Goal: Task Accomplishment & Management: Use online tool/utility

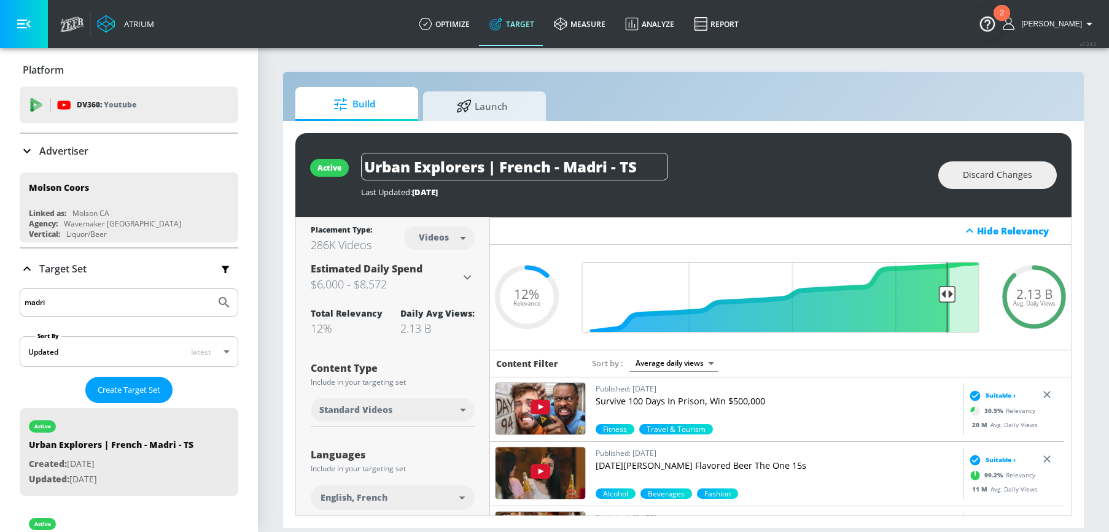
scroll to position [268, 0]
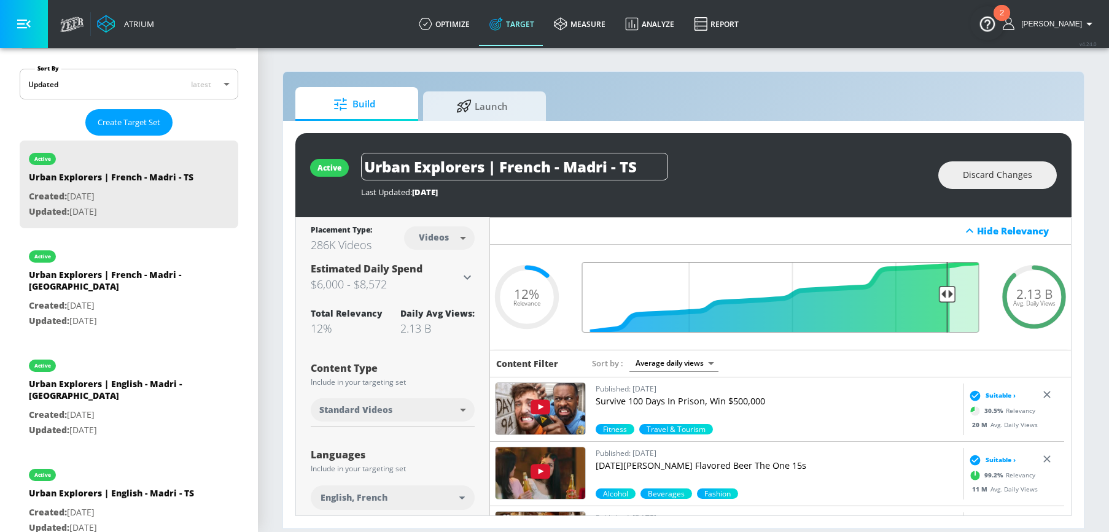
click at [944, 295] on input "Final Threshold" at bounding box center [781, 297] width 410 height 71
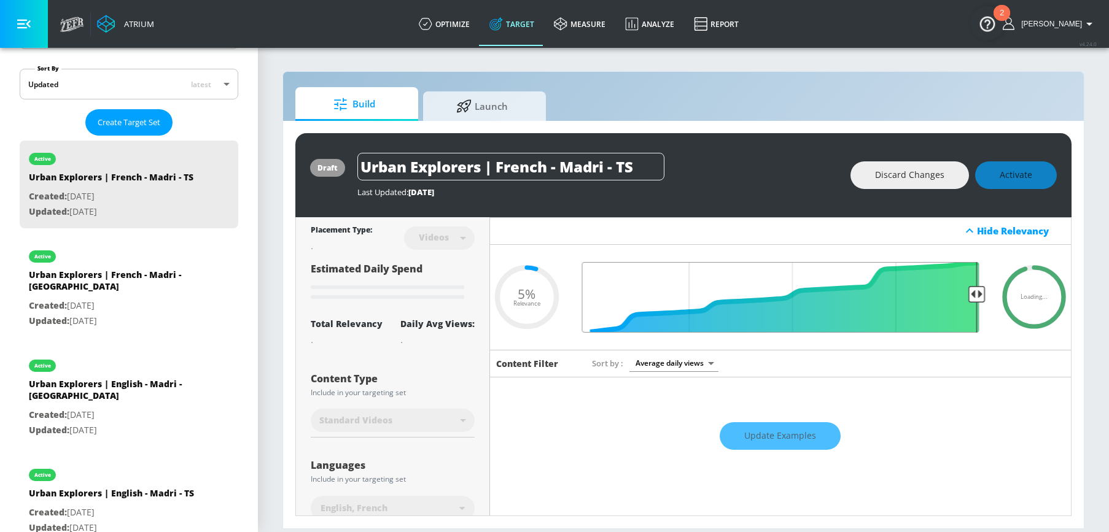
drag, startPoint x: 938, startPoint y: 294, endPoint x: 959, endPoint y: 295, distance: 20.9
click at [975, 295] on input "Final Threshold" at bounding box center [781, 297] width 410 height 71
click at [815, 146] on div "draft Urban Explorers | French - Madri - TS Last Updated: [DATE] Discard Change…" at bounding box center [683, 175] width 776 height 84
type input "0.11"
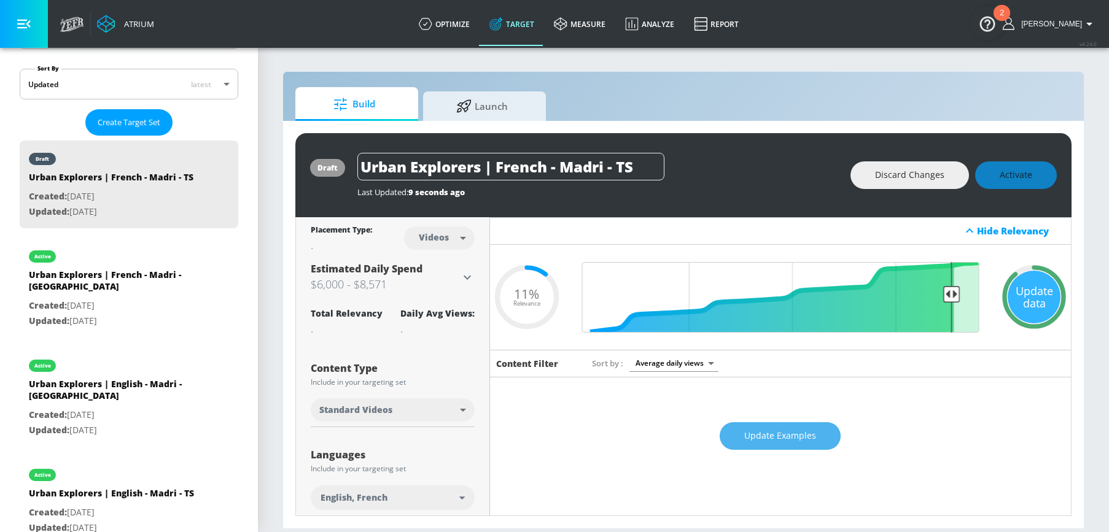
click at [800, 432] on span "Update Examples" at bounding box center [780, 436] width 72 height 15
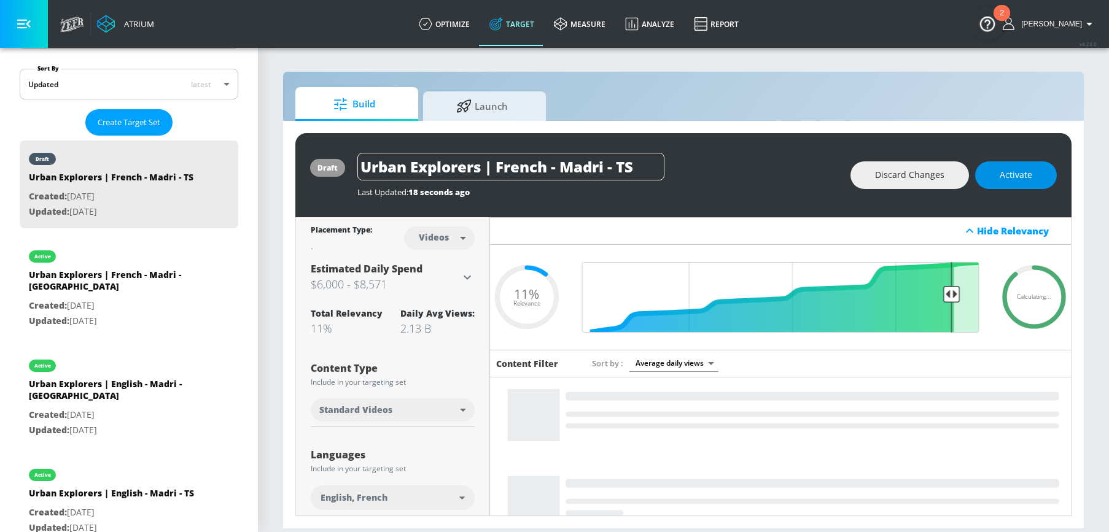
click at [1021, 171] on span "Activate" at bounding box center [1016, 175] width 33 height 15
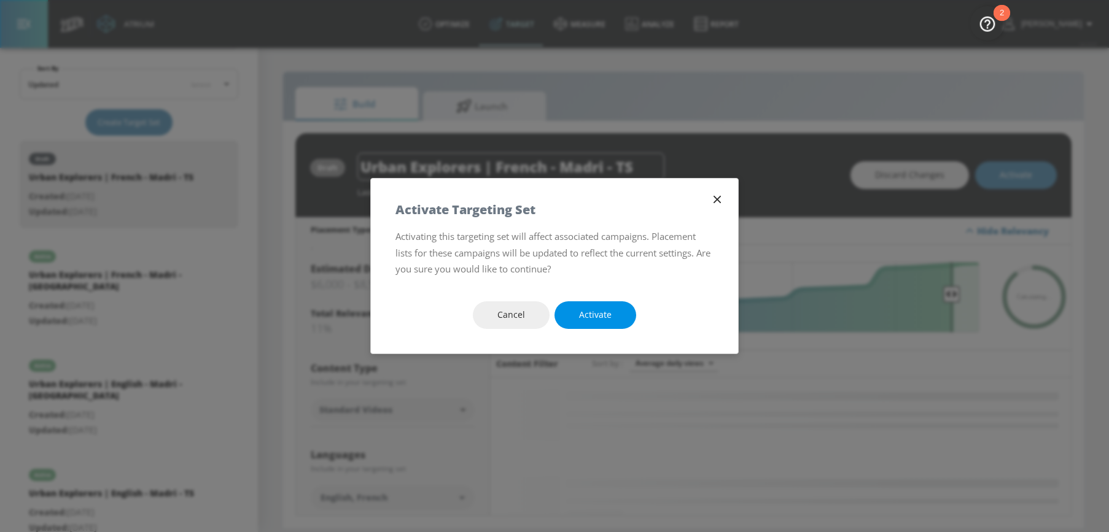
click at [627, 314] on button "Activate" at bounding box center [596, 316] width 82 height 28
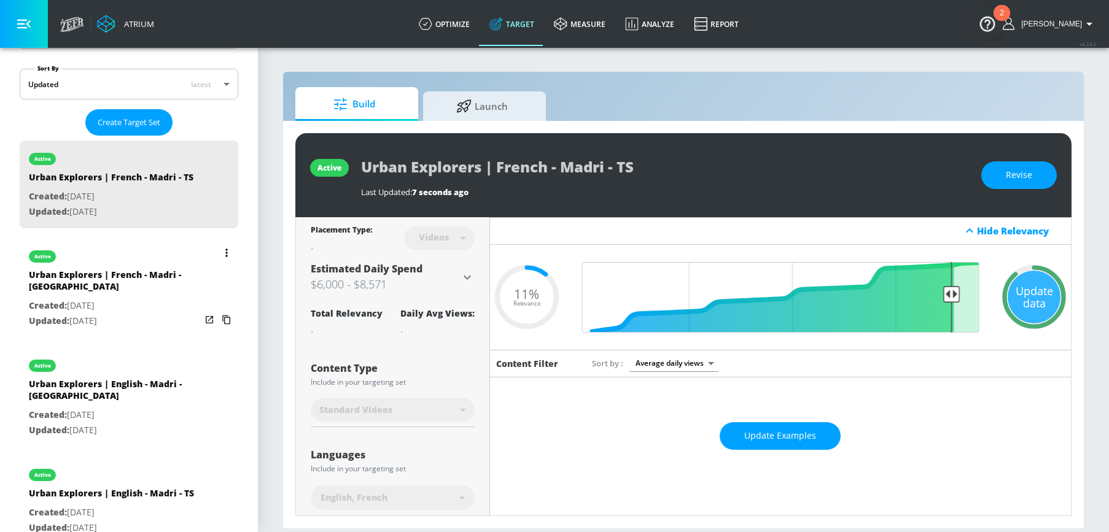
click at [149, 314] on p "Updated: [DATE]" at bounding box center [115, 321] width 172 height 15
type input "Urban Explorers | French - Madri - [GEOGRAPHIC_DATA]"
type input "channels"
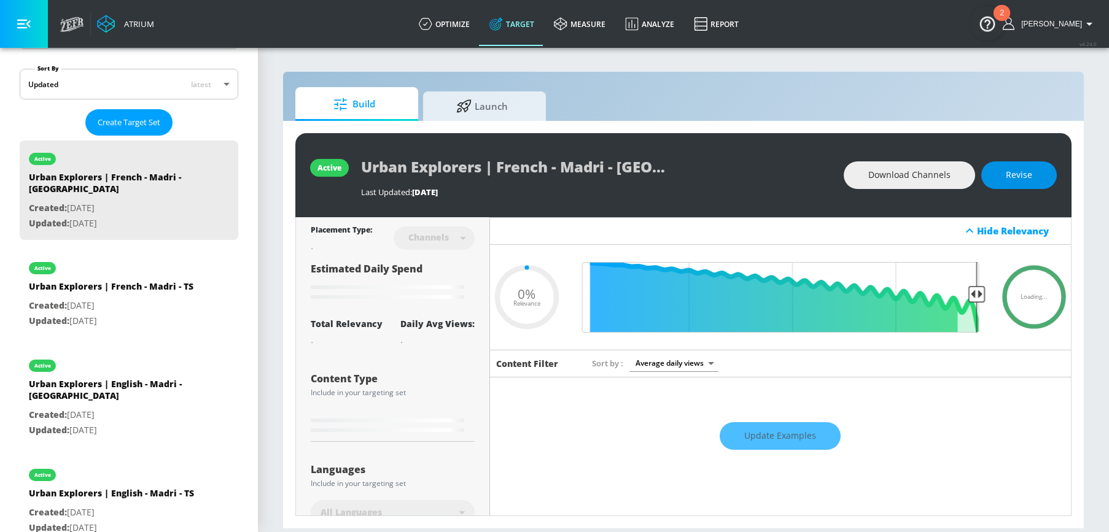
click at [1023, 181] on span "Revise" at bounding box center [1019, 175] width 26 height 15
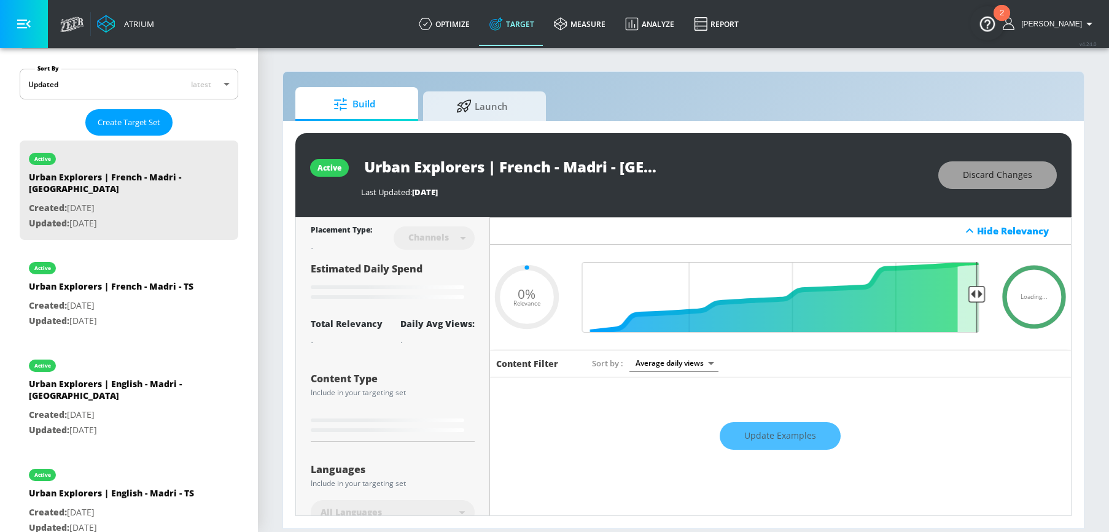
click at [990, 176] on span "Discard Changes" at bounding box center [997, 175] width 69 height 15
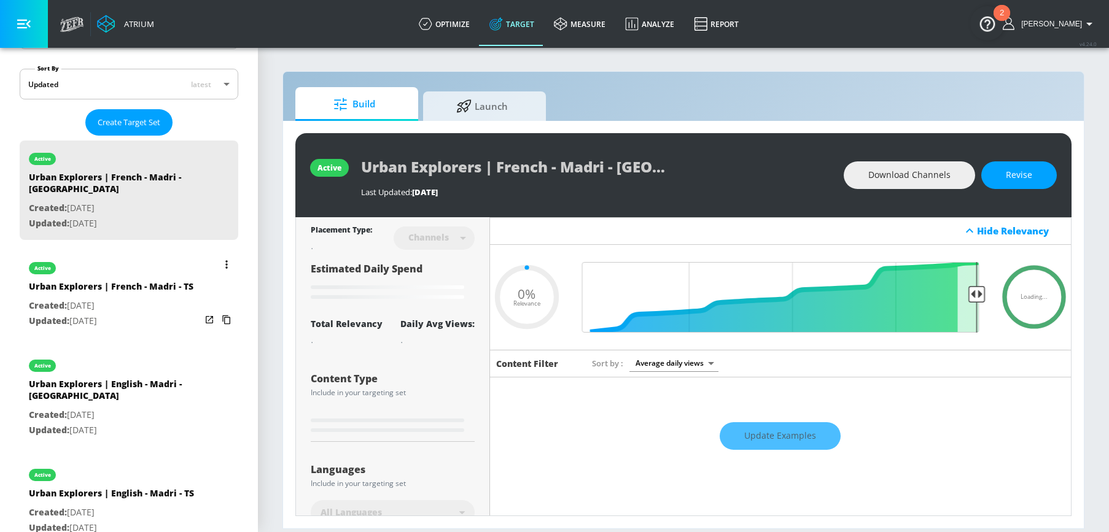
type input "0.19"
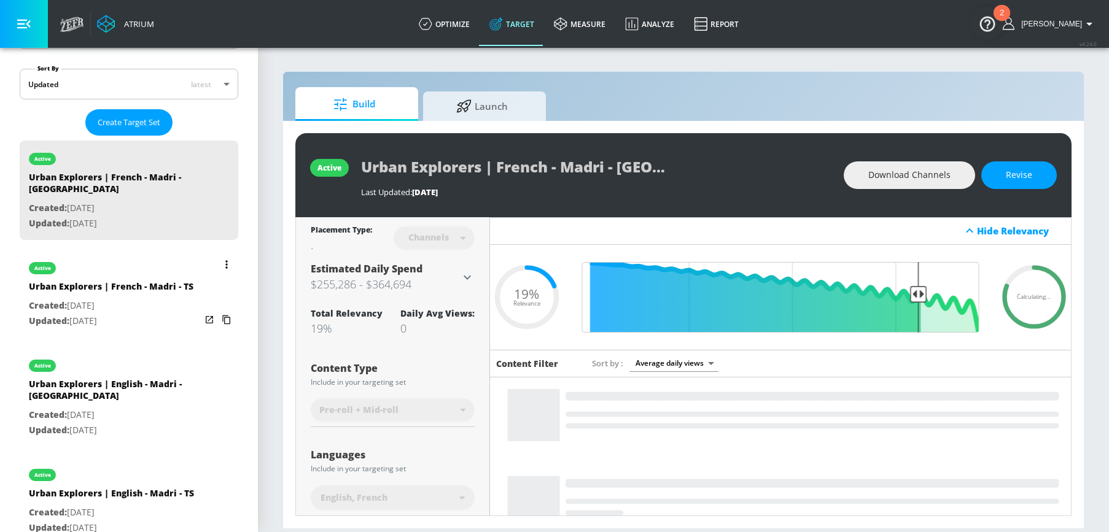
click at [140, 286] on div "Urban Explorers | French - Madri - TS" at bounding box center [111, 290] width 165 height 18
type input "Urban Explorers | French - Madri - TS"
type input "videos"
type input "0.05"
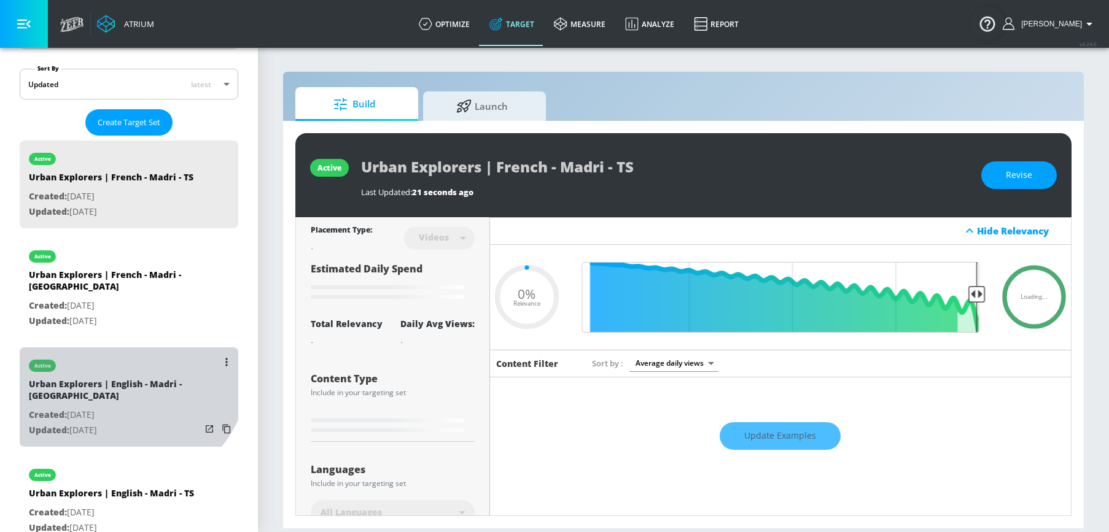
click at [110, 348] on div "active" at bounding box center [115, 363] width 172 height 31
type input "Urban Explorers | English - Madri - [GEOGRAPHIC_DATA]"
type input "channels"
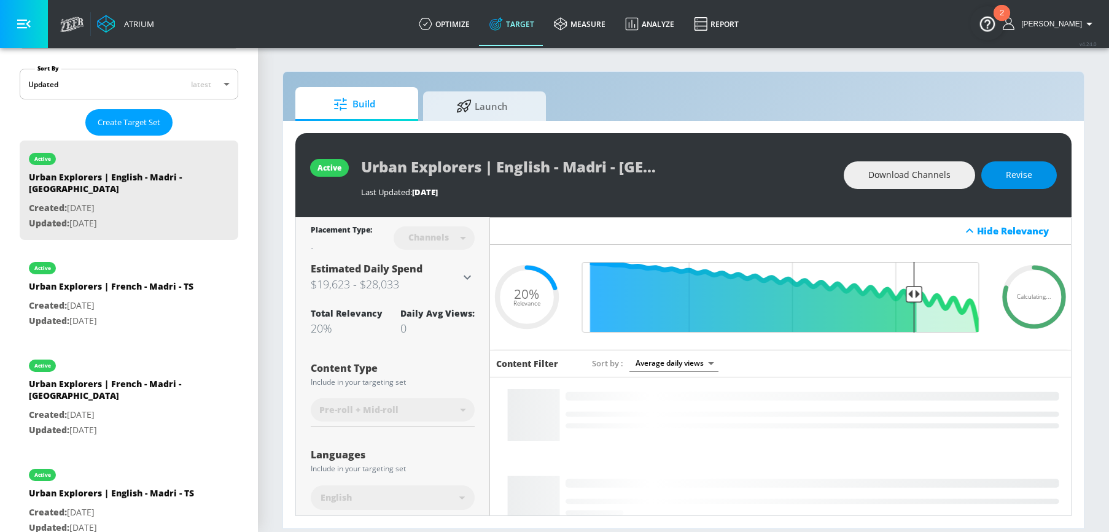
click at [1003, 179] on button "Revise" at bounding box center [1019, 176] width 76 height 28
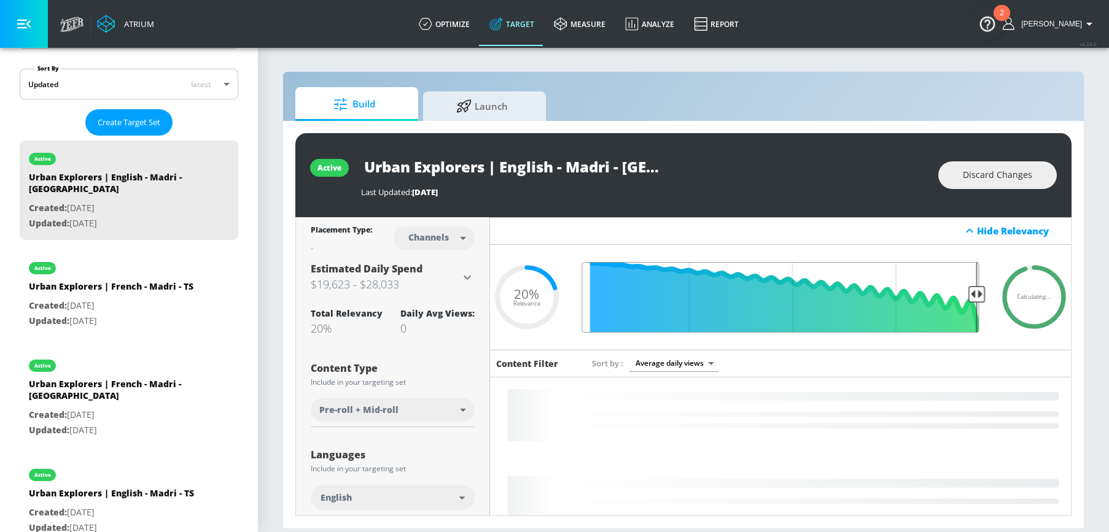
drag, startPoint x: 910, startPoint y: 294, endPoint x: 997, endPoint y: 294, distance: 86.6
type input "0.05"
click at [986, 294] on input "Final Threshold" at bounding box center [781, 297] width 410 height 71
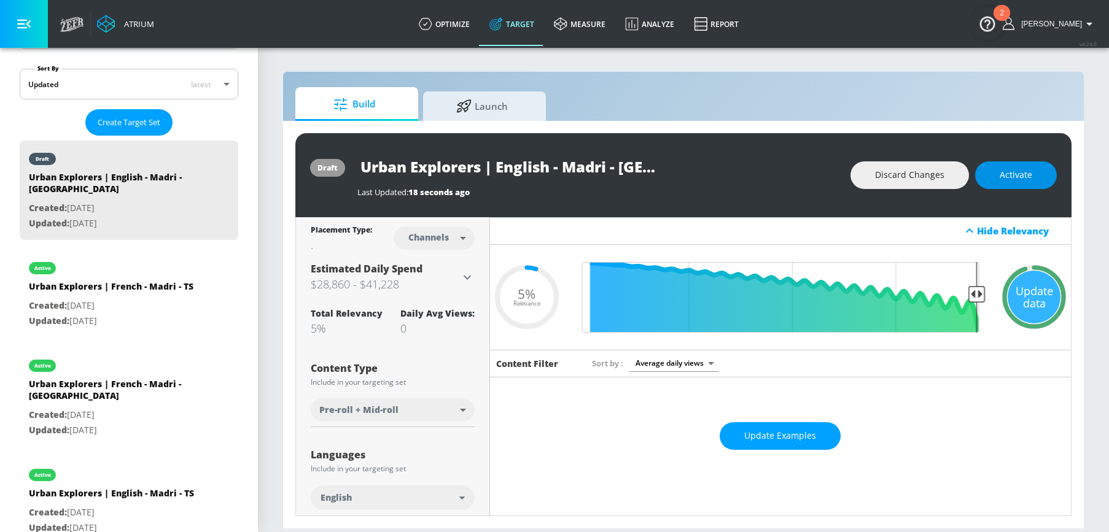
click at [1028, 173] on span "Activate" at bounding box center [1016, 175] width 33 height 15
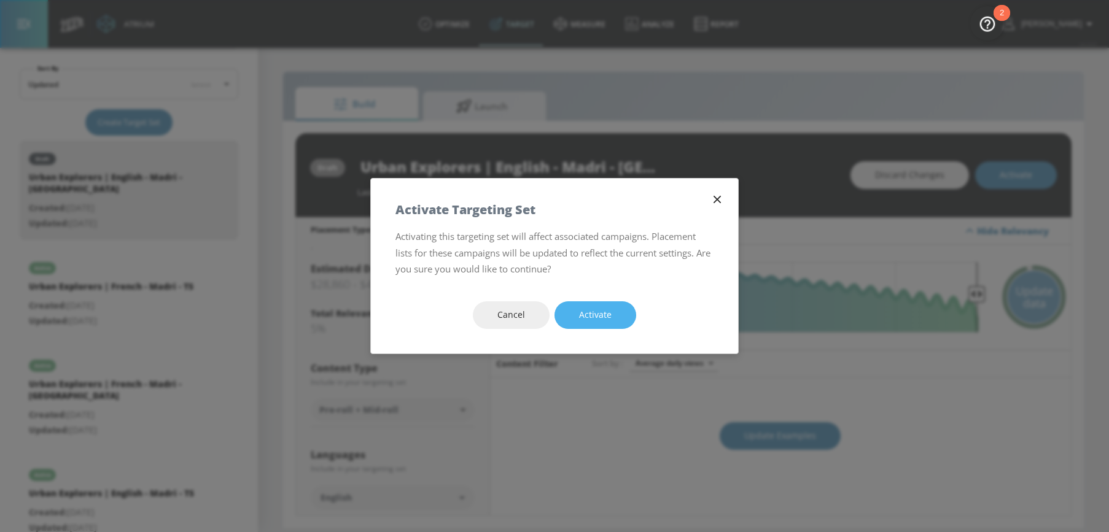
click at [586, 325] on button "Activate" at bounding box center [596, 316] width 82 height 28
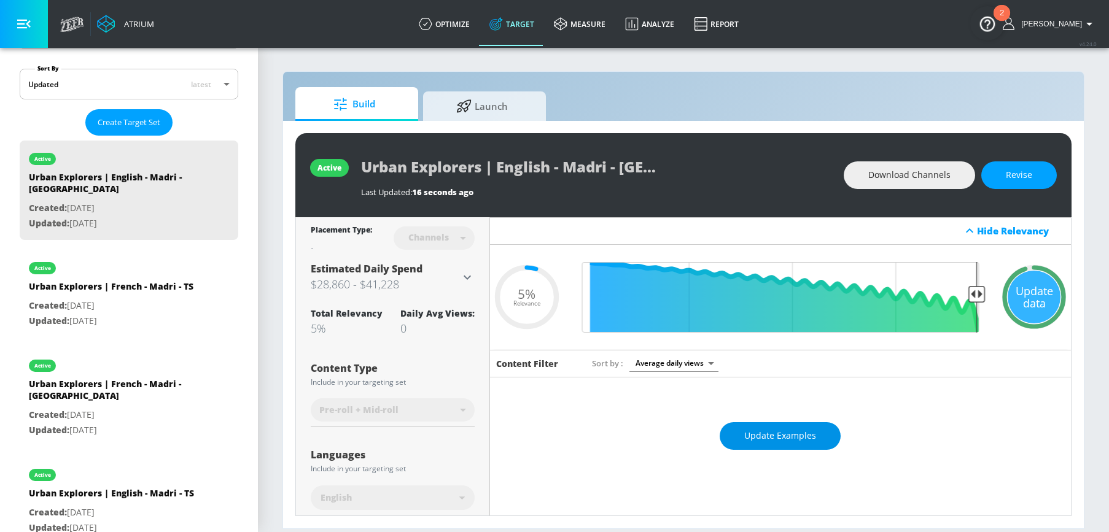
click at [821, 442] on button "Update Examples" at bounding box center [780, 437] width 121 height 28
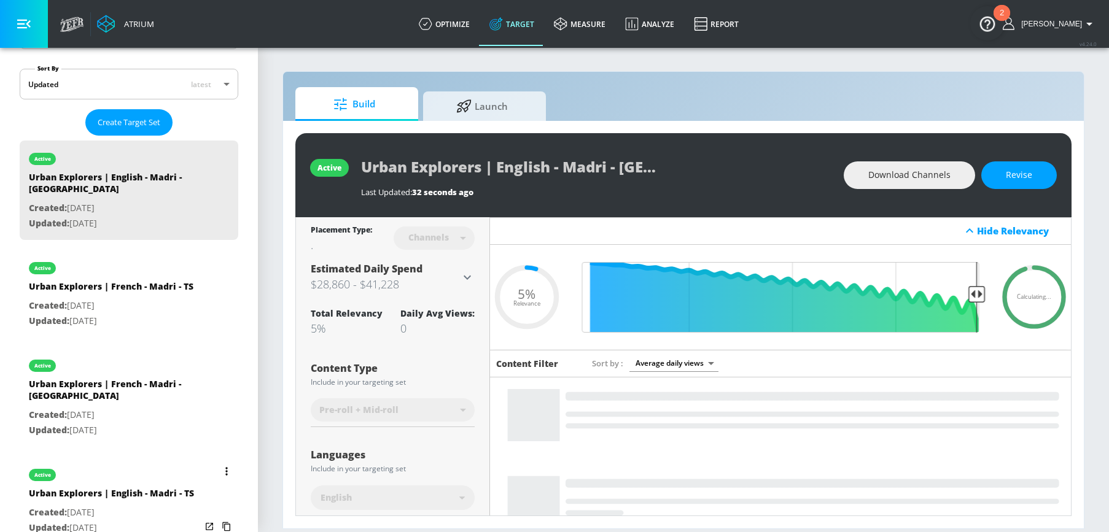
click at [132, 488] on div "Urban Explorers | English - Madri - TS" at bounding box center [111, 497] width 165 height 18
type input "Urban Explorers | English - Madri - TS"
type input "videos"
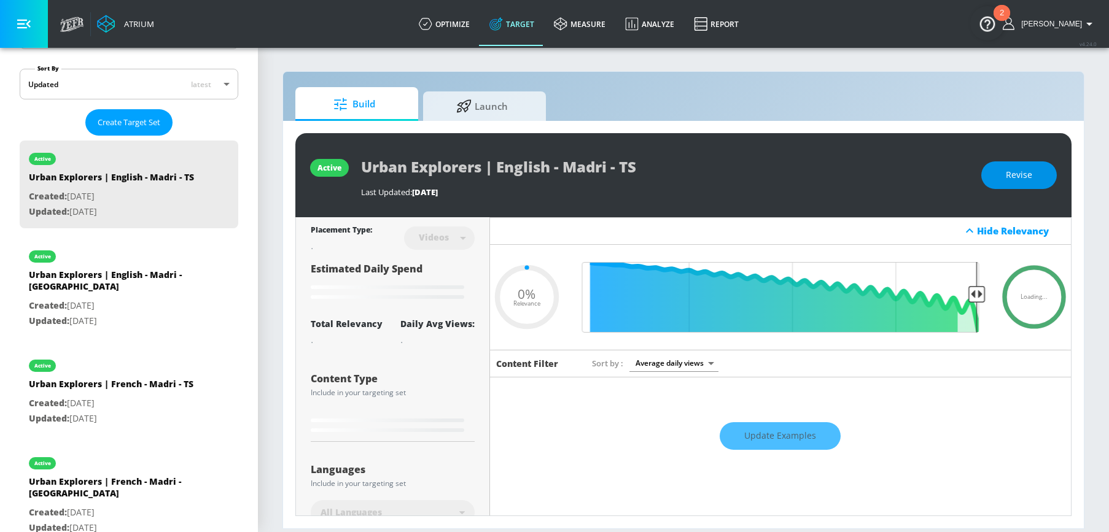
click at [1014, 164] on button "Revise" at bounding box center [1019, 176] width 76 height 28
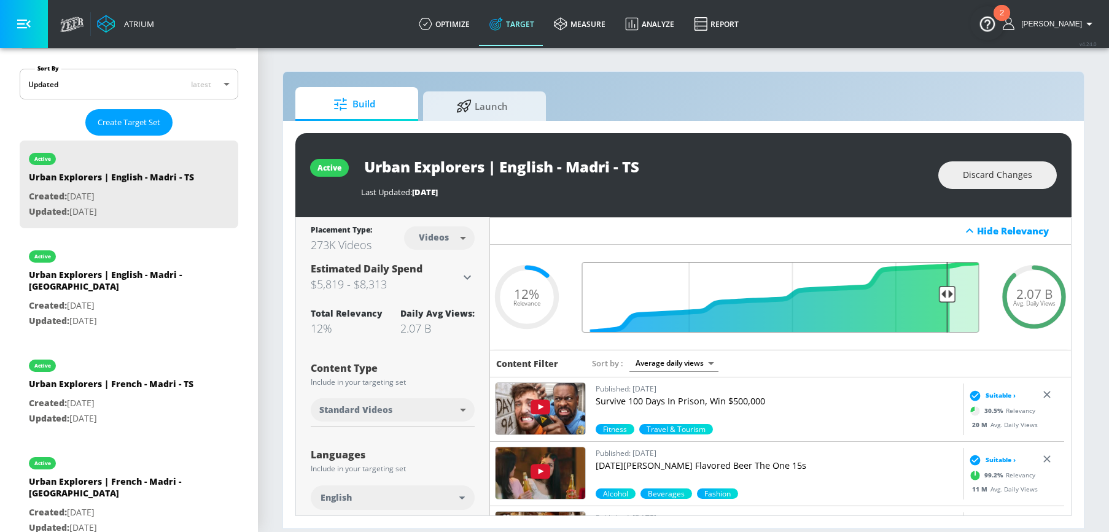
click at [941, 295] on input "Final Threshold" at bounding box center [781, 297] width 410 height 71
drag, startPoint x: 939, startPoint y: 294, endPoint x: 1009, endPoint y: 288, distance: 70.3
type input "0.05"
click at [986, 288] on input "Final Threshold" at bounding box center [781, 297] width 410 height 71
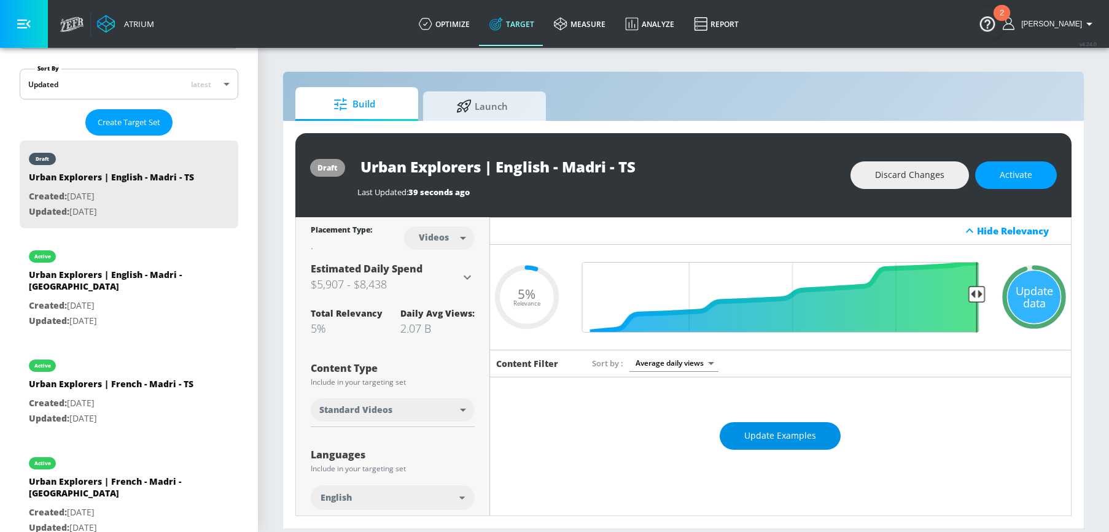
click at [761, 442] on span "Update Examples" at bounding box center [780, 436] width 72 height 15
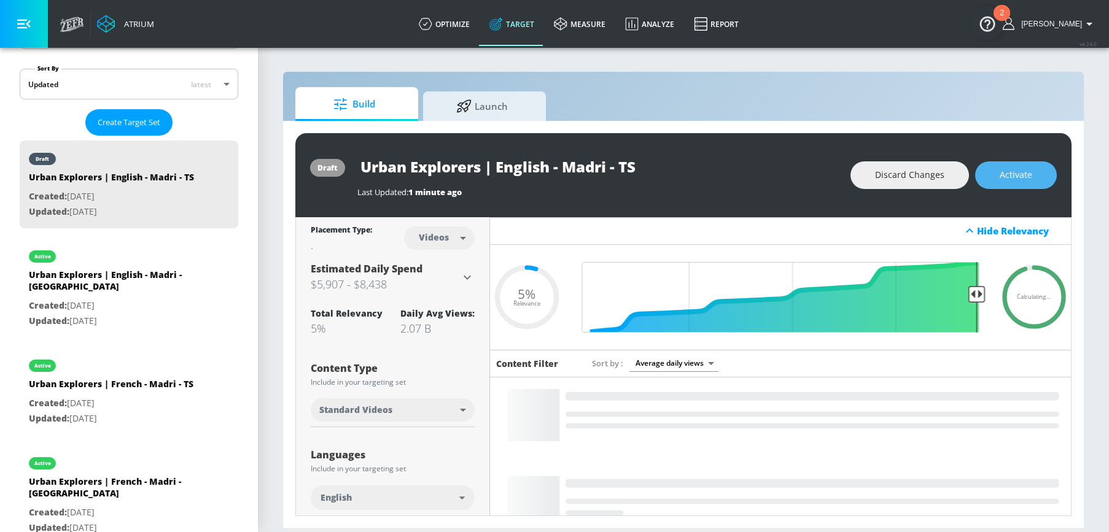
click at [1026, 171] on span "Activate" at bounding box center [1016, 175] width 33 height 15
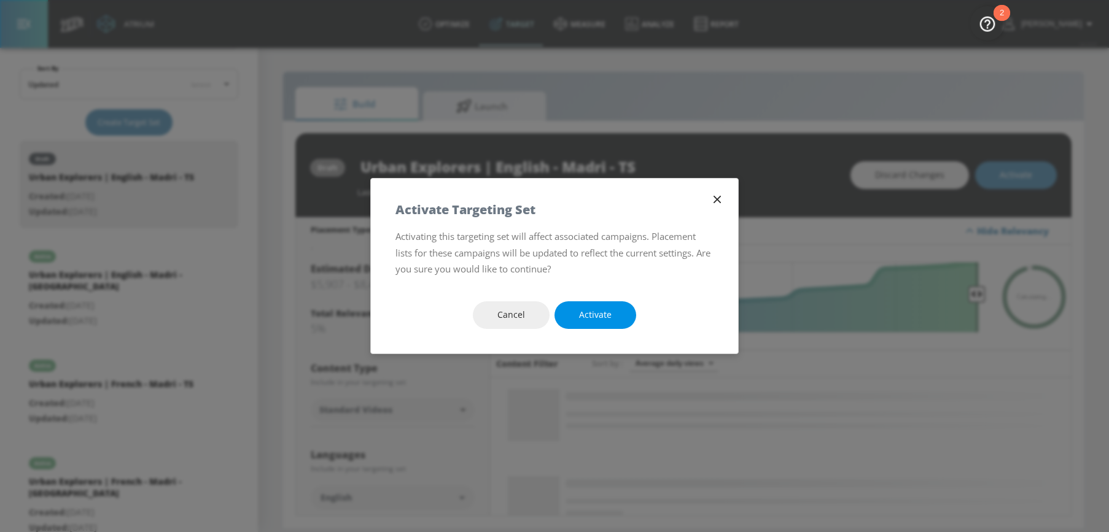
click at [614, 305] on button "Activate" at bounding box center [596, 316] width 82 height 28
